Goal: Transaction & Acquisition: Purchase product/service

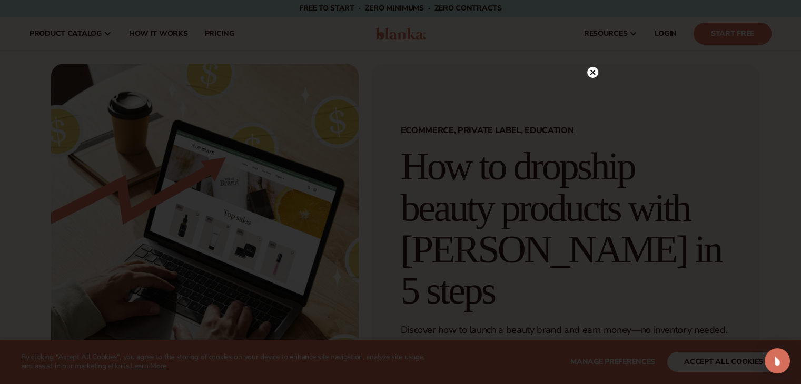
click at [591, 75] on circle at bounding box center [592, 72] width 11 height 11
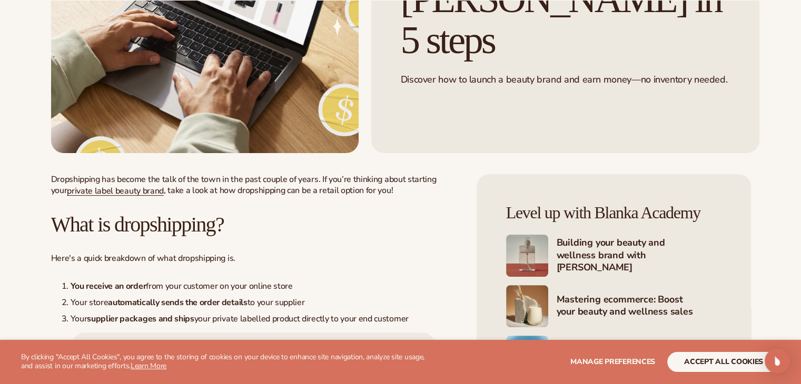
scroll to position [254, 0]
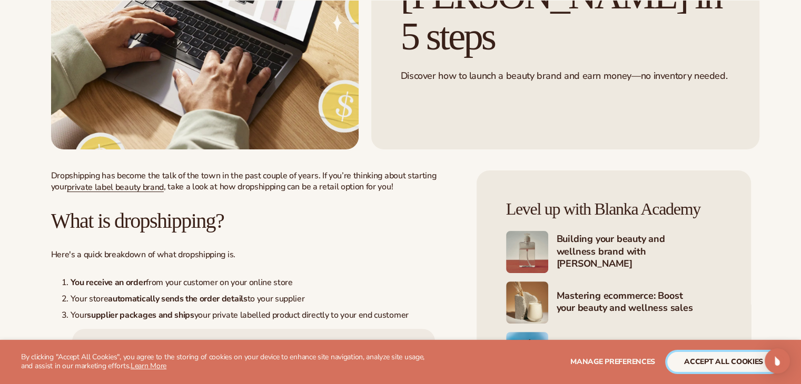
click at [724, 362] on button "accept all cookies" at bounding box center [723, 362] width 113 height 20
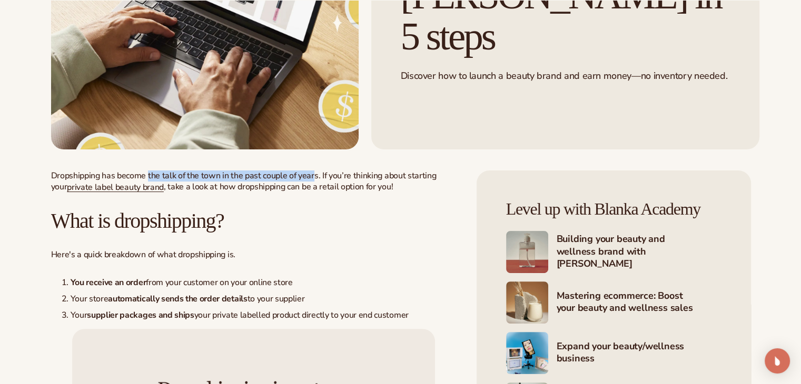
drag, startPoint x: 147, startPoint y: 173, endPoint x: 319, endPoint y: 175, distance: 171.6
click at [319, 175] on p "Dropshipping has become the talk of the town in the past couple of years. If yo…" at bounding box center [253, 182] width 405 height 22
drag, startPoint x: 338, startPoint y: 176, endPoint x: 435, endPoint y: 180, distance: 96.9
click at [435, 180] on p "Dropshipping has become the talk of the town in the past couple of years. If yo…" at bounding box center [253, 182] width 405 height 22
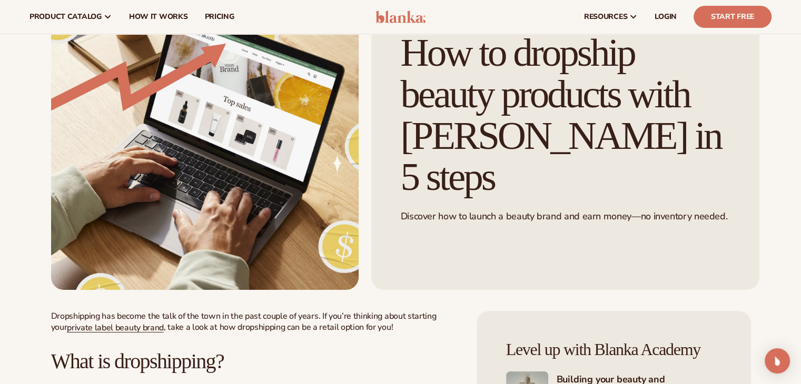
scroll to position [0, 0]
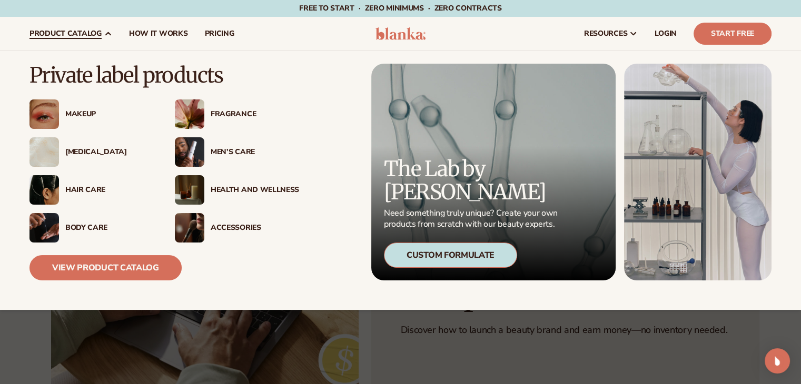
click at [80, 114] on div "Makeup" at bounding box center [109, 114] width 88 height 9
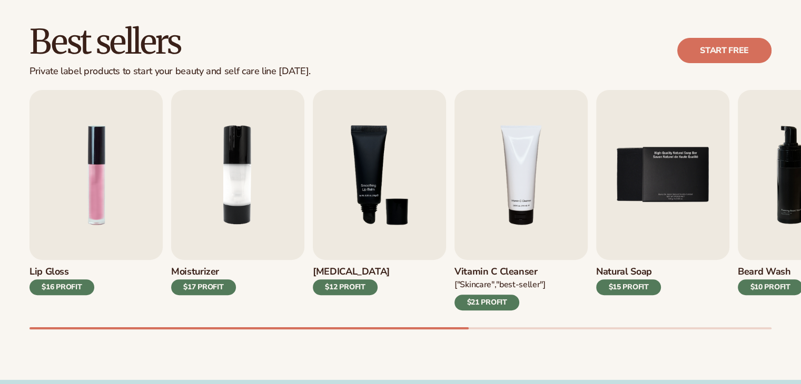
scroll to position [296, 0]
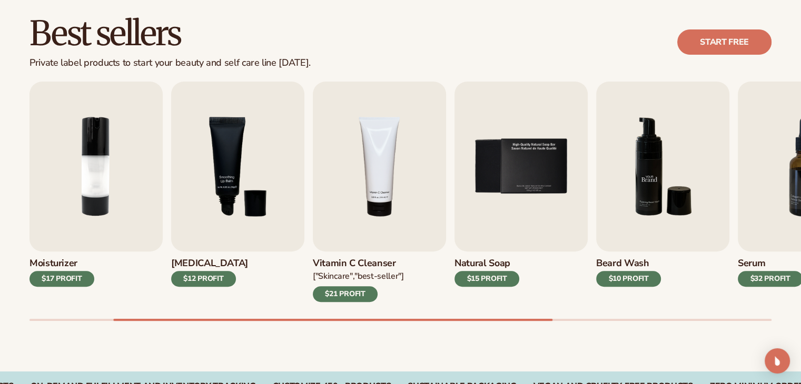
click at [653, 189] on img "6 / 9" at bounding box center [662, 167] width 133 height 170
